Goal: Check status: Check status

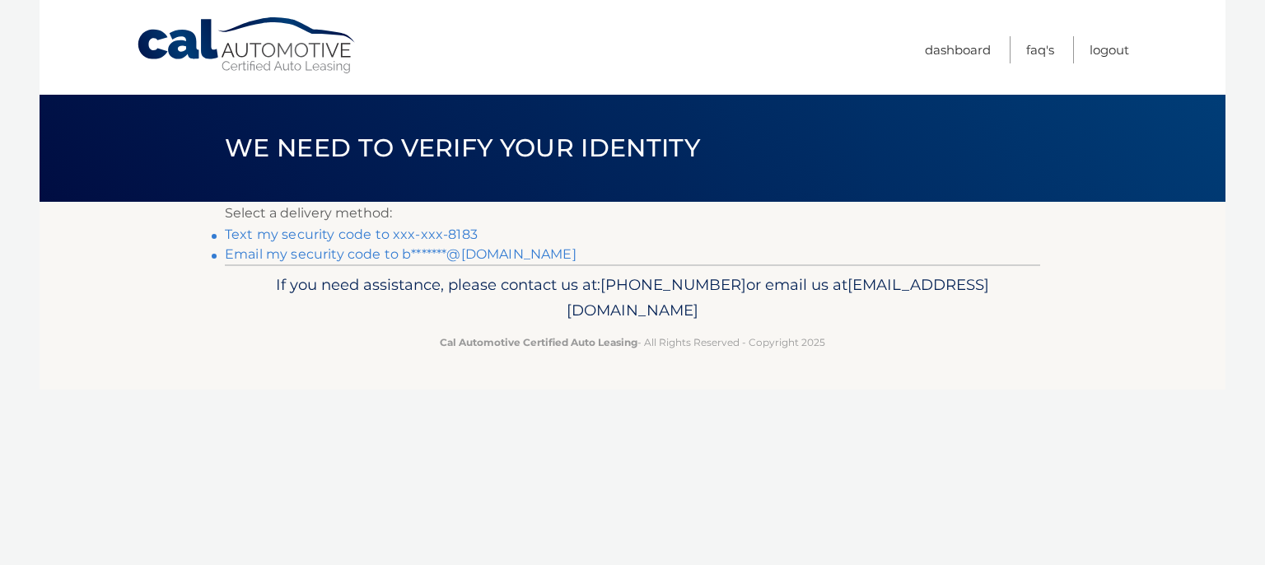
click at [315, 233] on link "Text my security code to xxx-xxx-8183" at bounding box center [351, 235] width 253 height 16
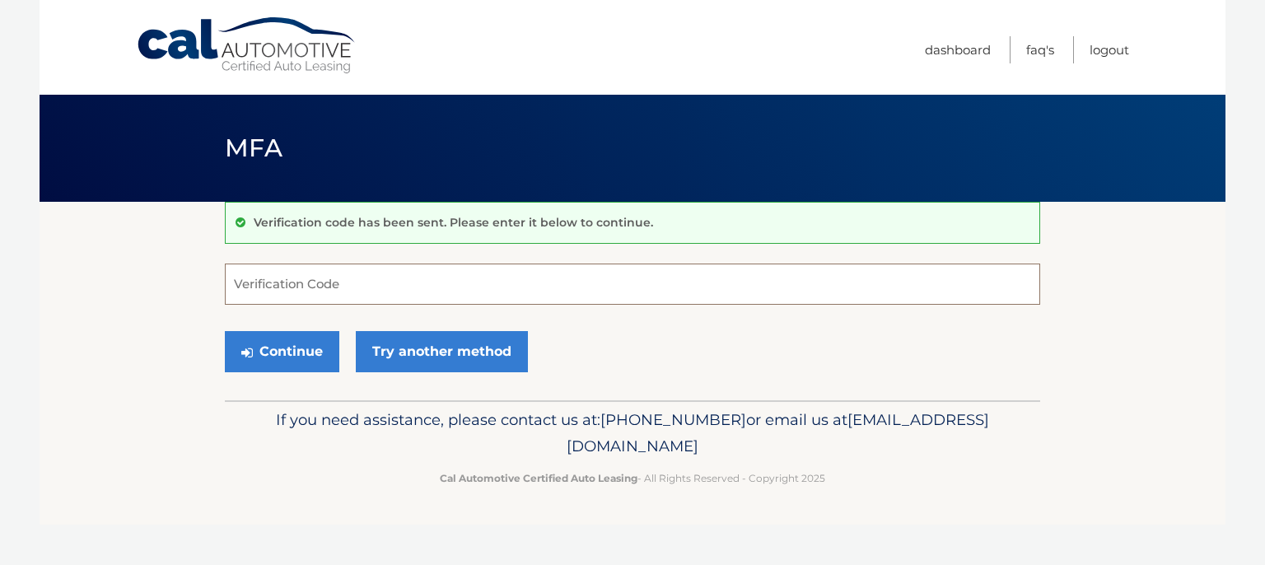
click at [311, 275] on input "Verification Code" at bounding box center [633, 284] width 816 height 41
type input "061945"
click at [290, 347] on button "Continue" at bounding box center [282, 351] width 115 height 41
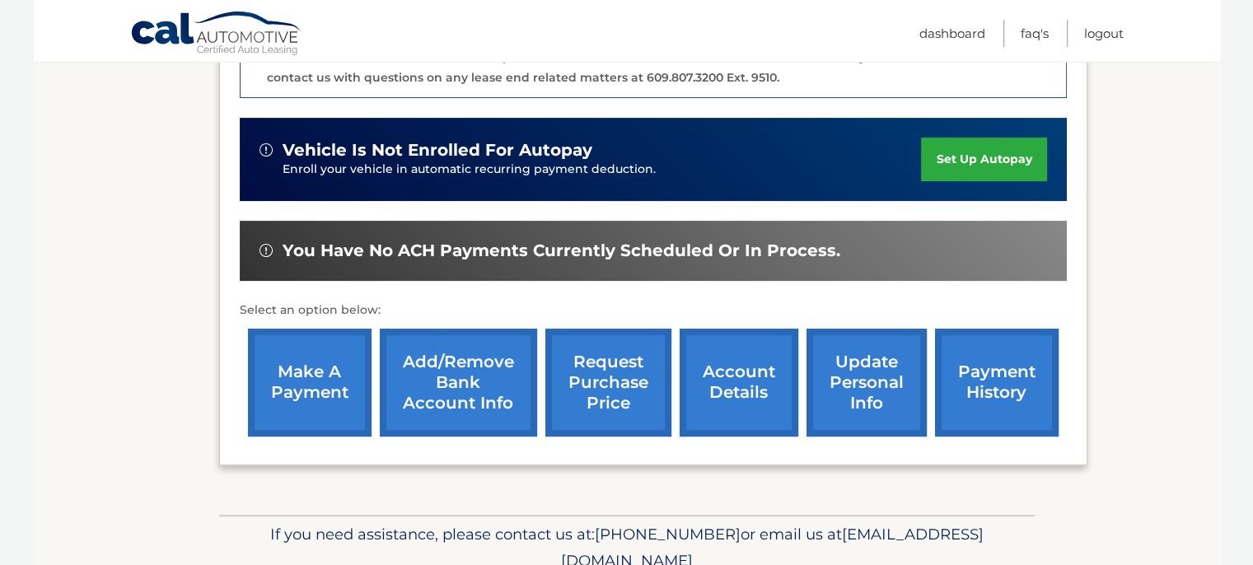
scroll to position [494, 0]
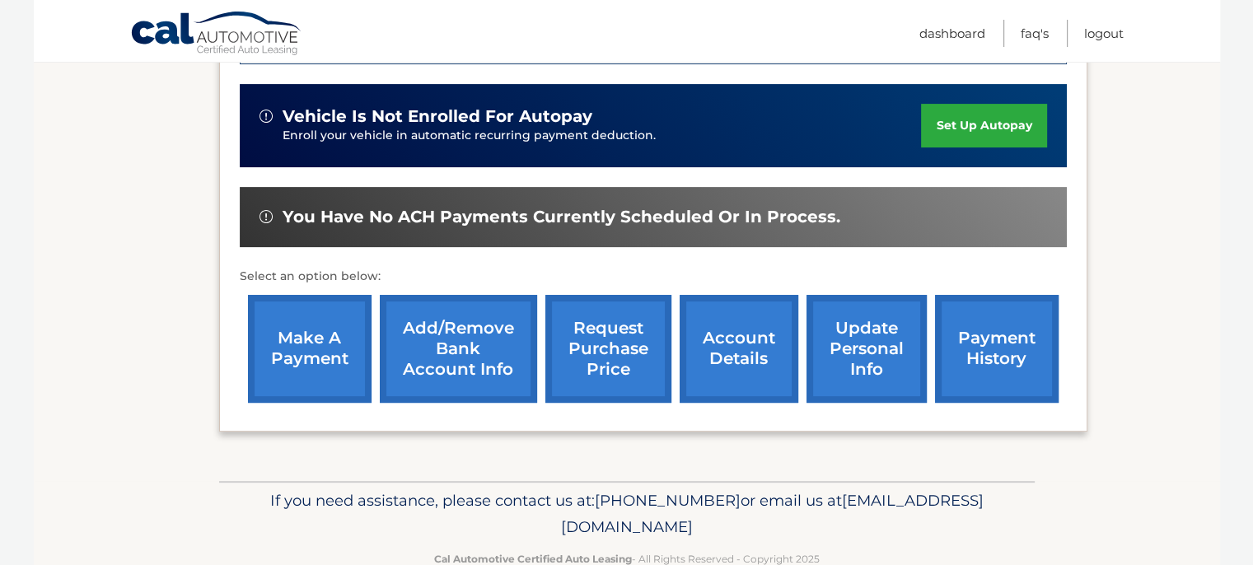
click at [1022, 328] on link "payment history" at bounding box center [997, 349] width 124 height 108
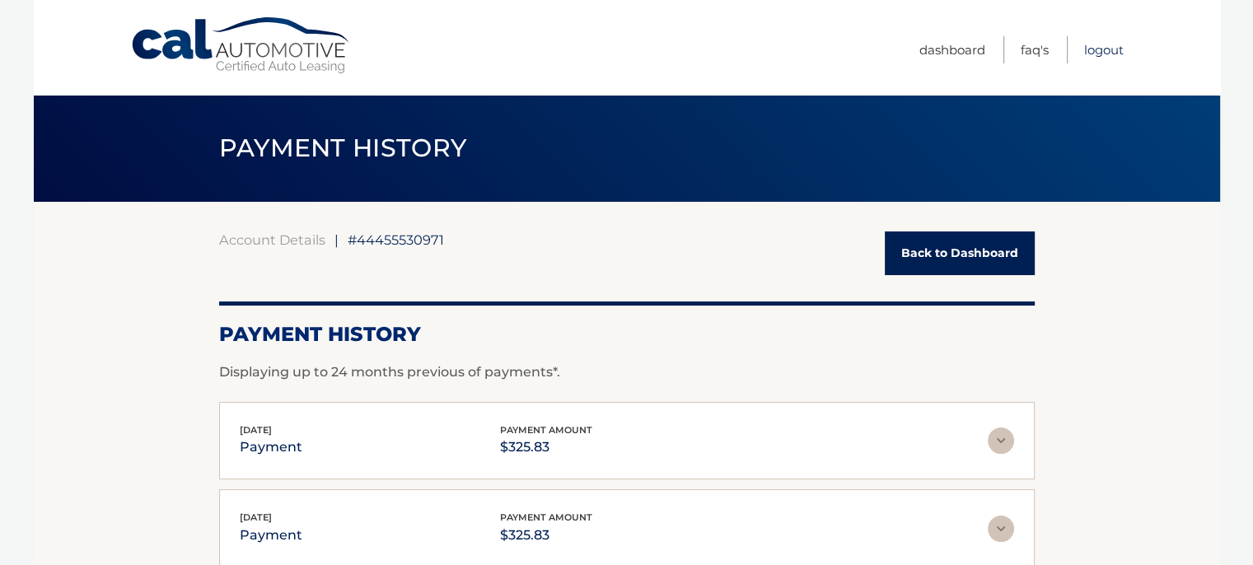
click at [1101, 47] on link "Logout" at bounding box center [1104, 49] width 40 height 27
